Goal: Task Accomplishment & Management: Manage account settings

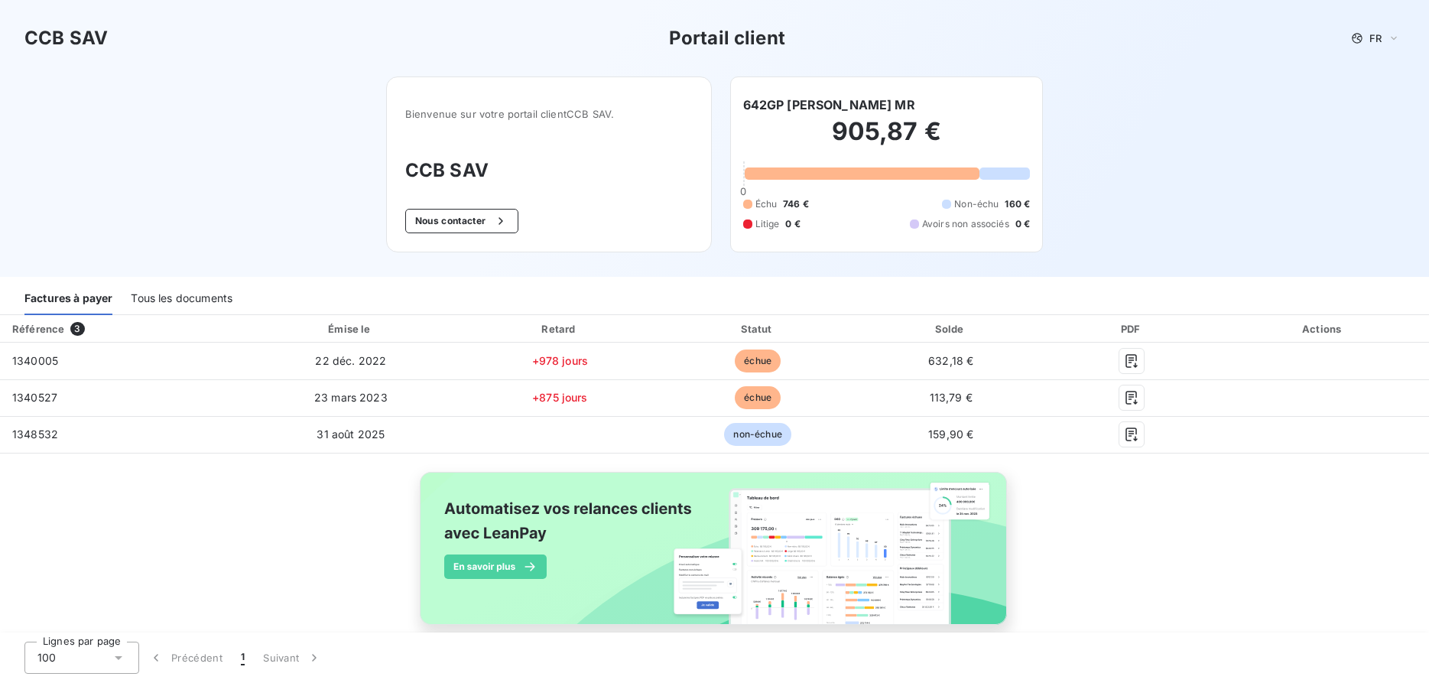
click at [202, 290] on div "Tous les documents" at bounding box center [182, 299] width 102 height 32
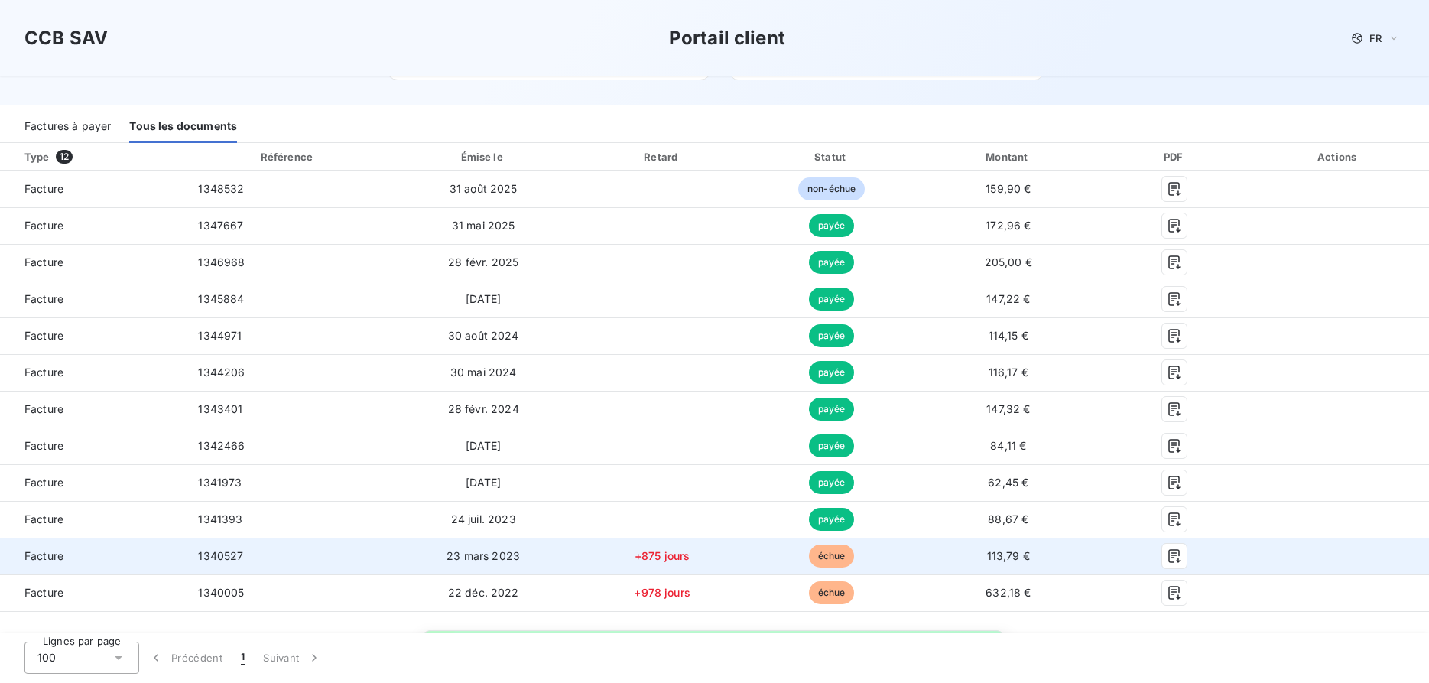
scroll to position [78, 0]
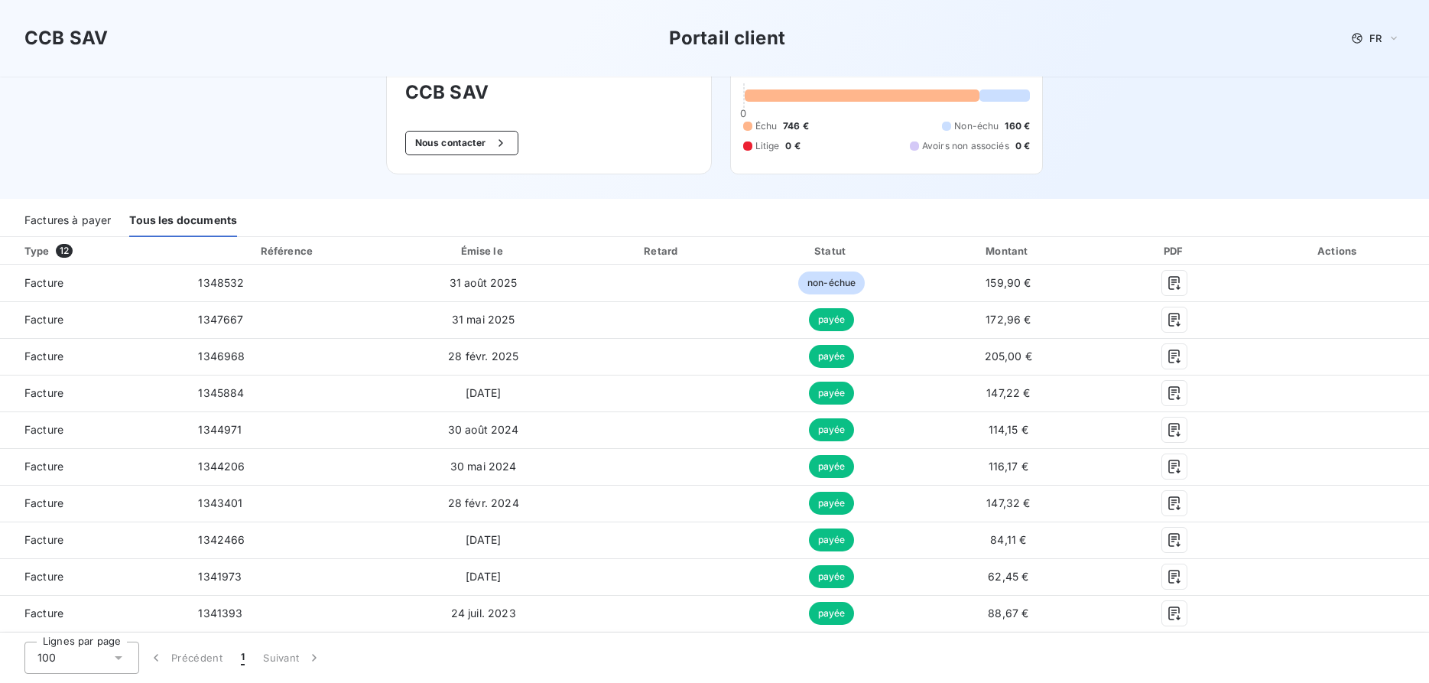
click at [86, 219] on div "Factures à payer" at bounding box center [67, 221] width 86 height 32
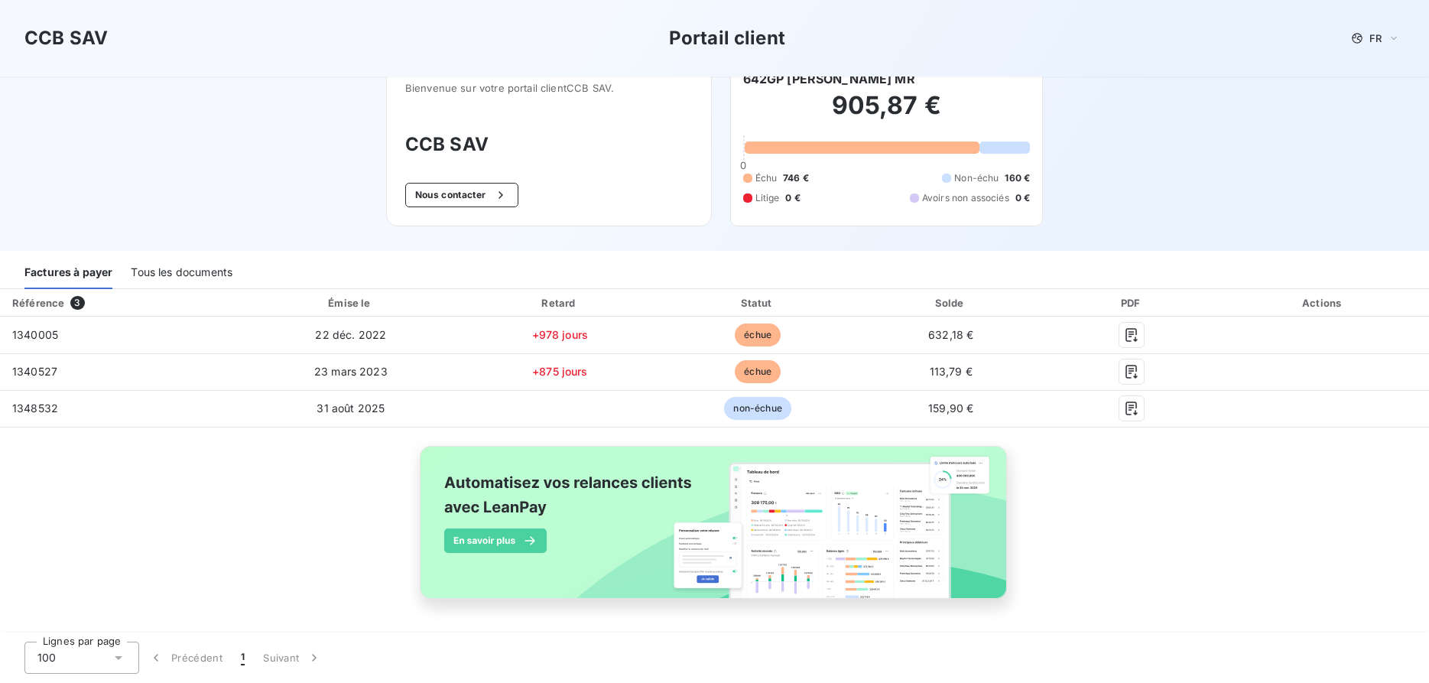
click at [501, 568] on img at bounding box center [715, 531] width 618 height 188
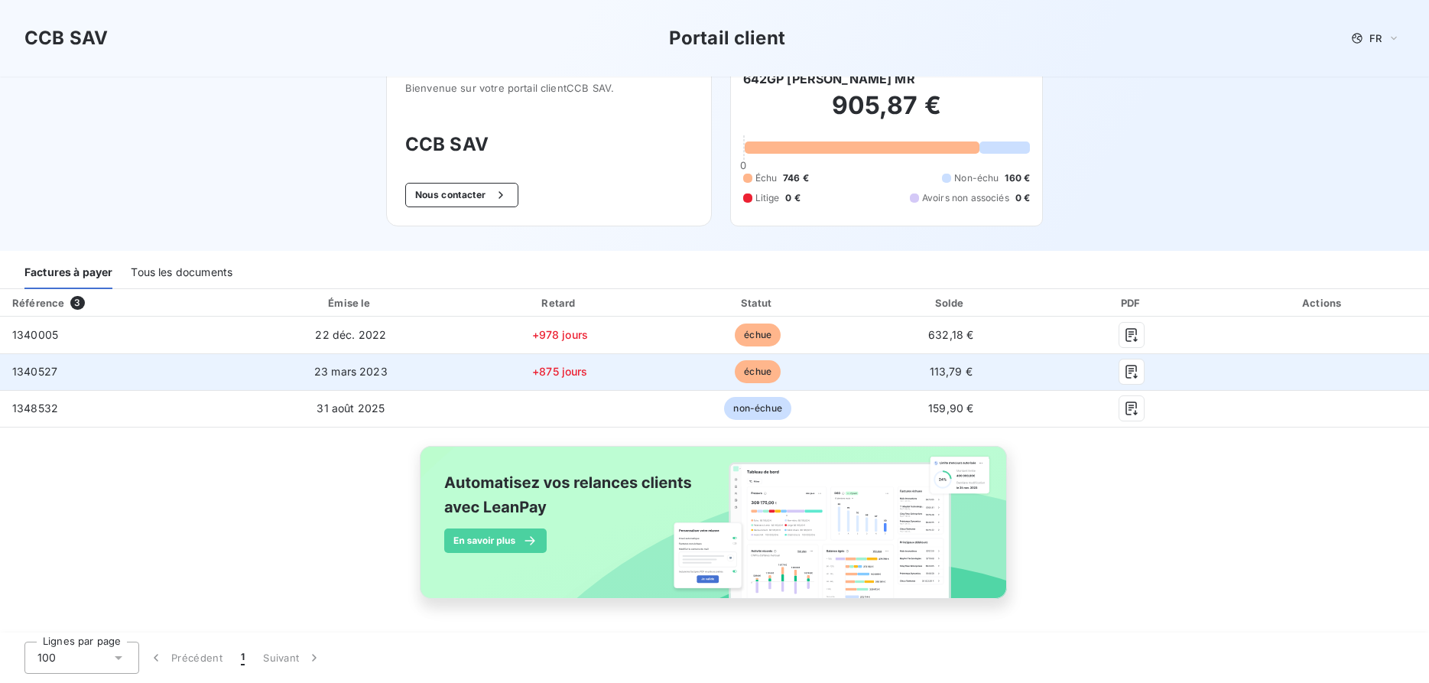
click at [217, 355] on td "1340527" at bounding box center [121, 371] width 242 height 37
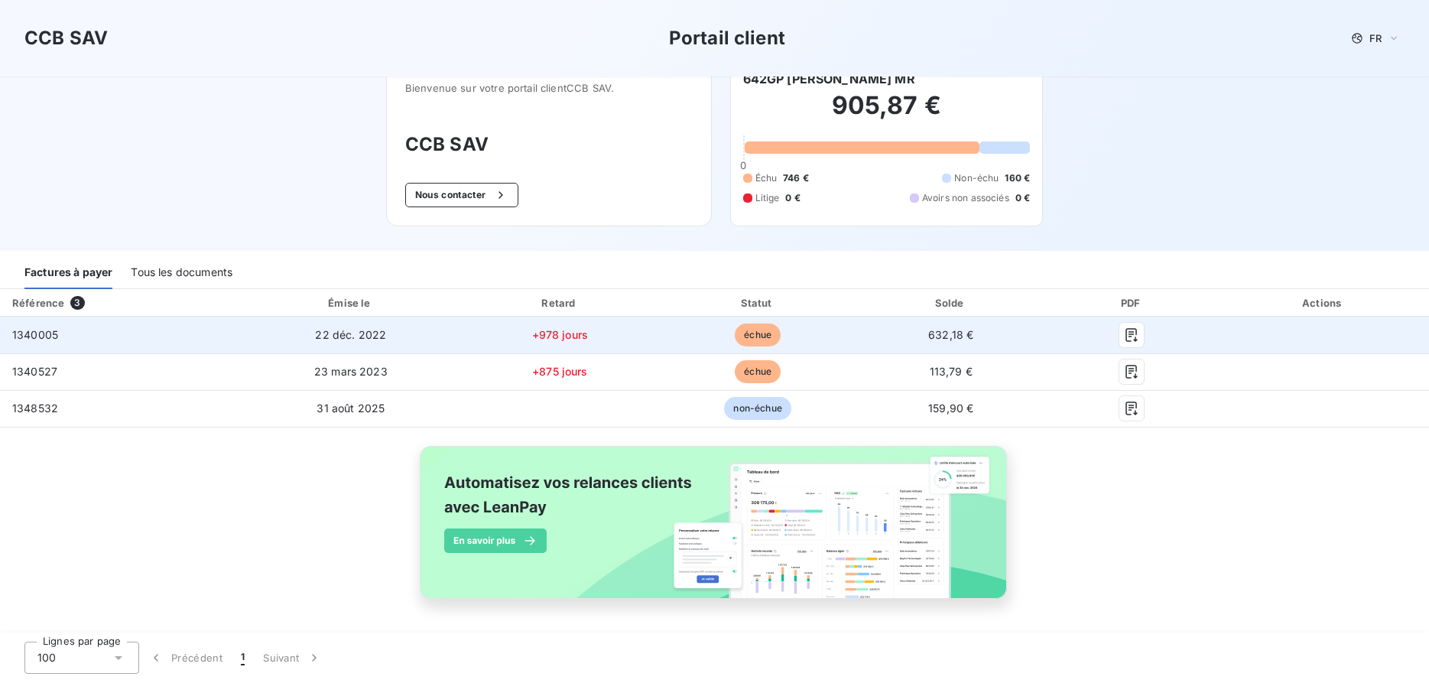
click at [218, 340] on td "1340005" at bounding box center [121, 335] width 242 height 37
click at [754, 337] on span "échue" at bounding box center [758, 334] width 46 height 23
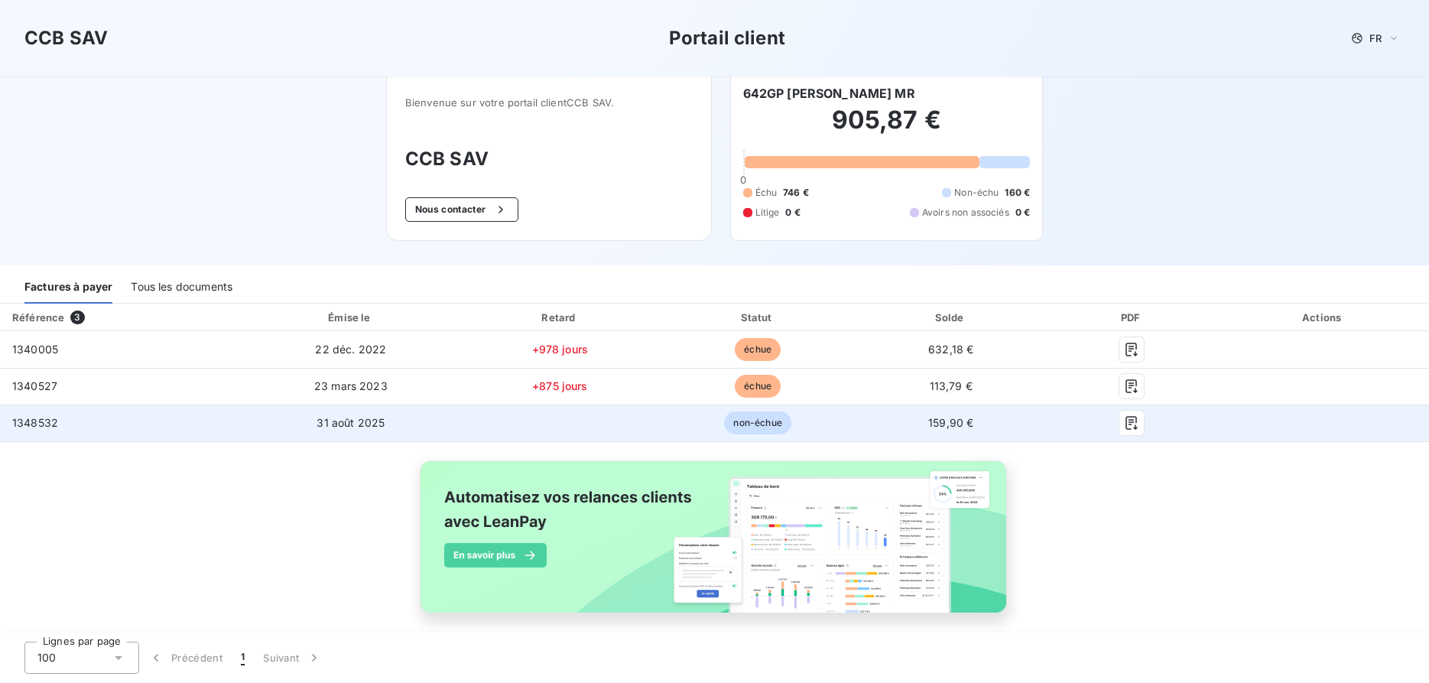
scroll to position [0, 0]
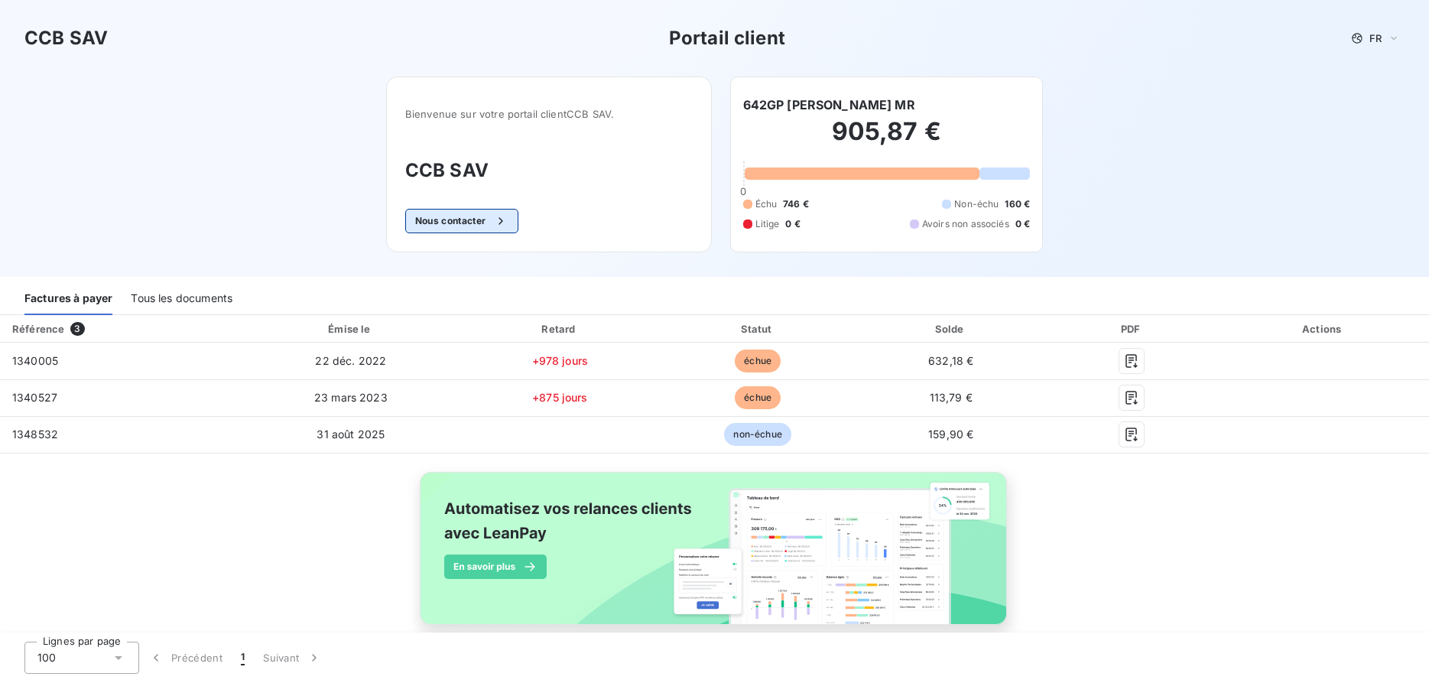
click at [506, 219] on icon "button" at bounding box center [500, 220] width 15 height 15
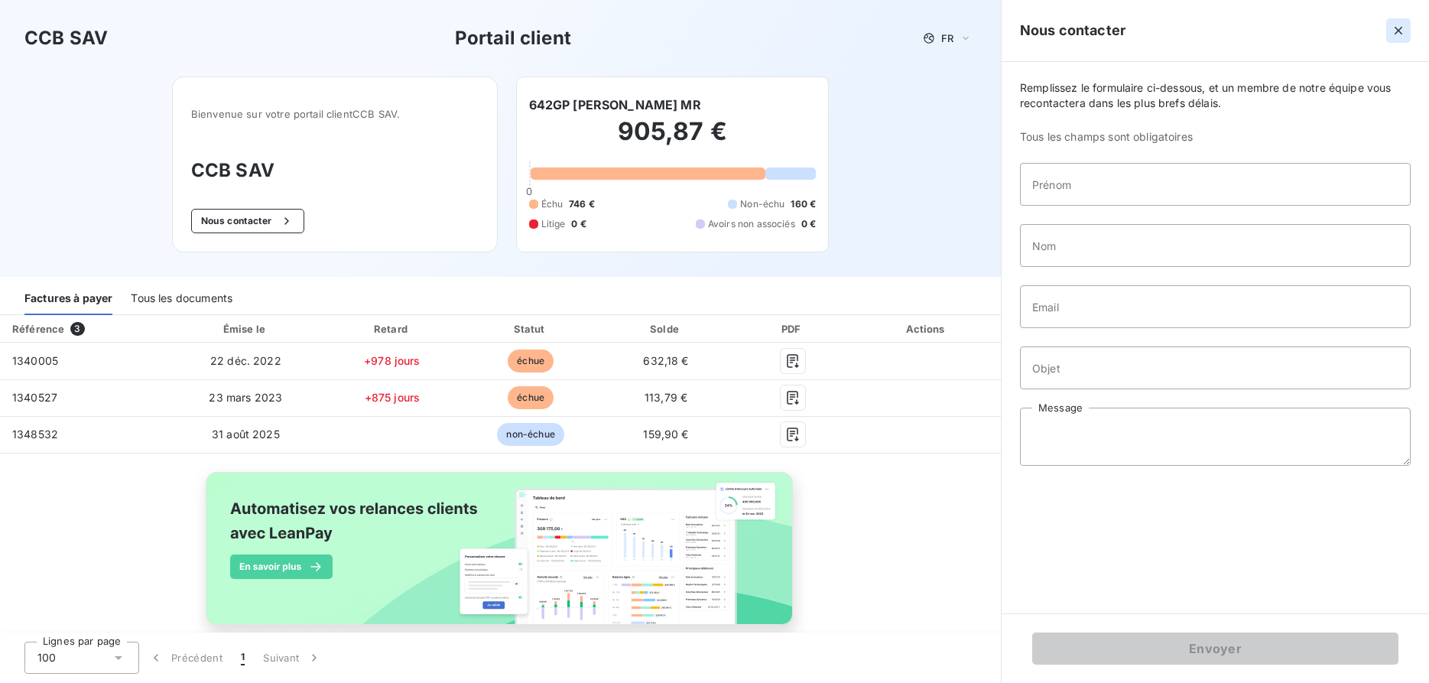
click at [1404, 29] on icon "button" at bounding box center [1398, 30] width 15 height 15
